Goal: Obtain resource: Download file/media

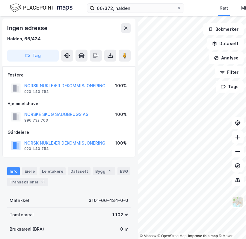
scroll to position [1, 0]
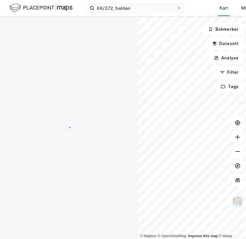
scroll to position [1, 0]
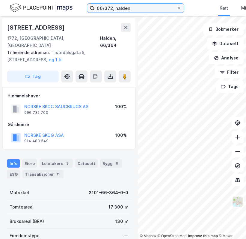
click at [111, 7] on input "66/372, halden" at bounding box center [135, 8] width 82 height 9
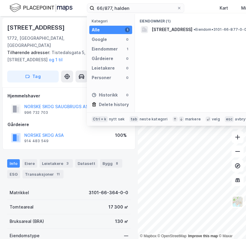
click at [176, 30] on span "[STREET_ADDRESS]" at bounding box center [171, 29] width 41 height 7
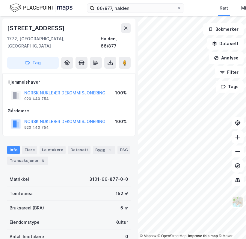
scroll to position [1, 0]
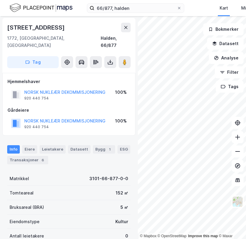
click at [239, 138] on icon at bounding box center [237, 137] width 6 height 6
click at [107, 148] on div "© Mapbox © OpenStreetMap Improve this map © Maxar [STREET_ADDRESS], [GEOGRAPHIC…" at bounding box center [123, 127] width 246 height 223
click at [90, 97] on div "Hjemmelshaver NORSK NUKLEÆR DEKOMMISJONERING 920 440 754 100% Gårdeiere NORSK N…" at bounding box center [68, 104] width 123 height 53
click at [80, 10] on div "66/877, halden Kart Mine Tags Bolig Verktøy [PERSON_NAME]" at bounding box center [123, 8] width 246 height 16
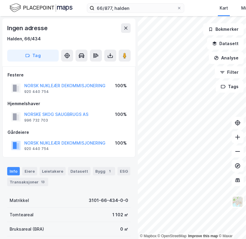
scroll to position [1, 0]
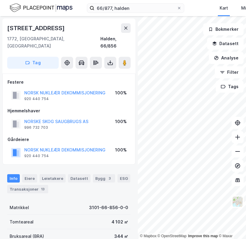
scroll to position [1, 0]
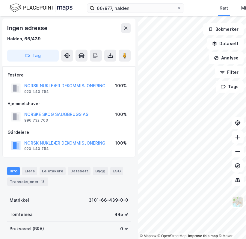
scroll to position [1, 0]
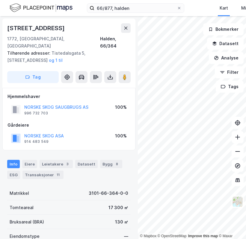
scroll to position [1, 0]
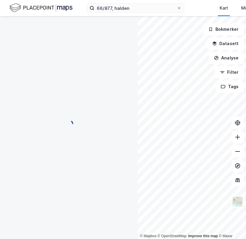
scroll to position [1, 0]
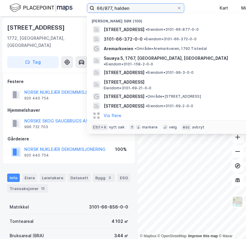
click at [110, 8] on input "66/877, halden" at bounding box center [135, 8] width 82 height 9
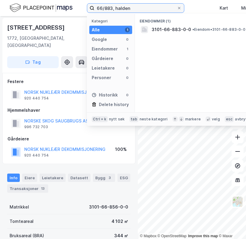
type input "66/883, halden"
click at [172, 32] on span "3101-66-883-0-0" at bounding box center [171, 29] width 40 height 7
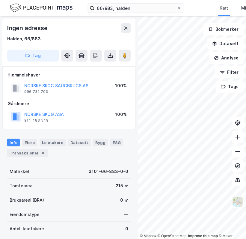
scroll to position [1, 0]
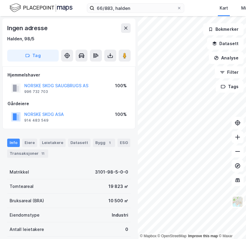
scroll to position [1, 0]
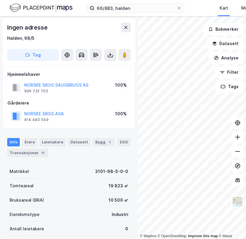
click at [111, 55] on icon at bounding box center [110, 55] width 6 height 6
click at [93, 65] on div "Last ned grunnbok" at bounding box center [80, 67] width 35 height 5
